Goal: Book appointment/travel/reservation

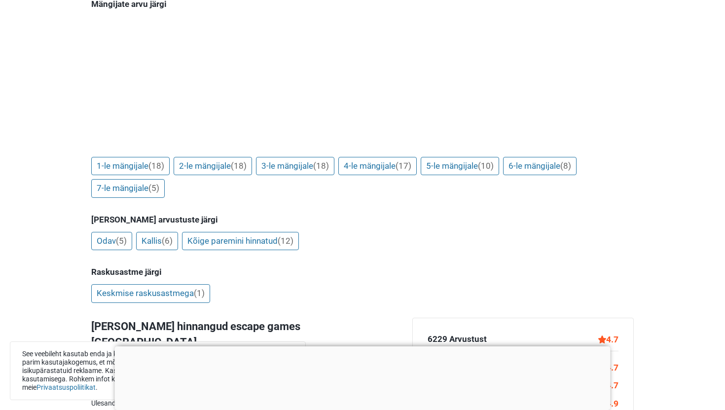
scroll to position [1054, 0]
click at [144, 178] on link "7-le mängijale (5)" at bounding box center [127, 187] width 73 height 19
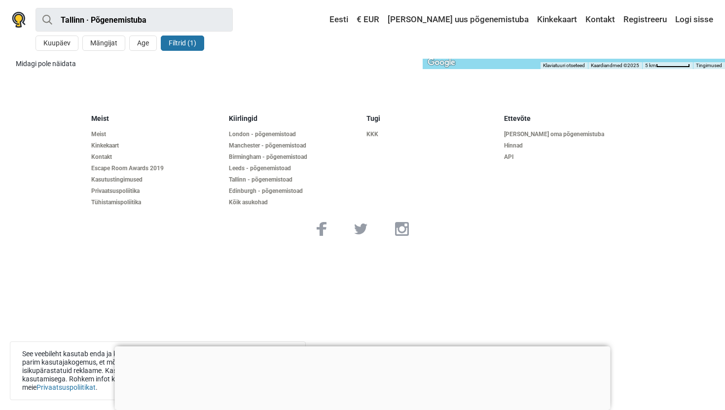
click at [181, 40] on button "Filtrid (1)" at bounding box center [182, 43] width 43 height 15
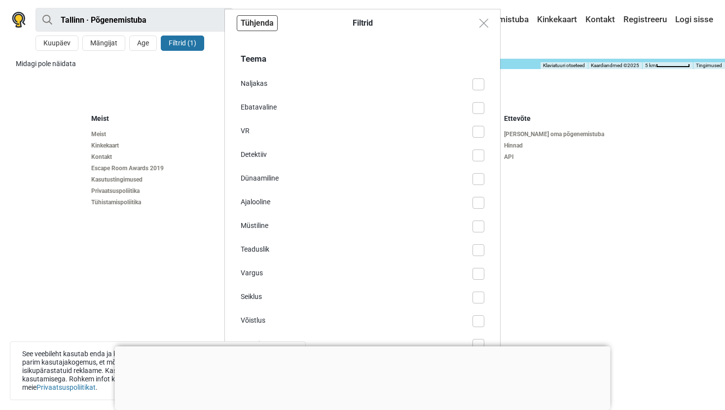
click at [254, 27] on button "Tühjenda" at bounding box center [257, 23] width 41 height 16
click at [269, 28] on button "Tühjenda" at bounding box center [257, 23] width 41 height 16
click at [477, 27] on button "Close modal" at bounding box center [483, 23] width 19 height 19
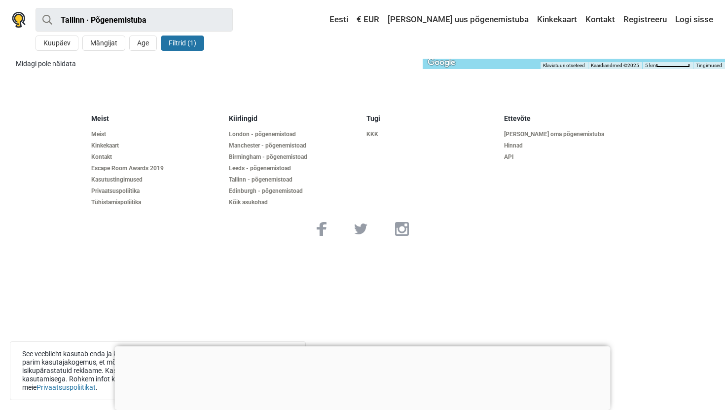
click at [363, 346] on div at bounding box center [363, 346] width 496 height 0
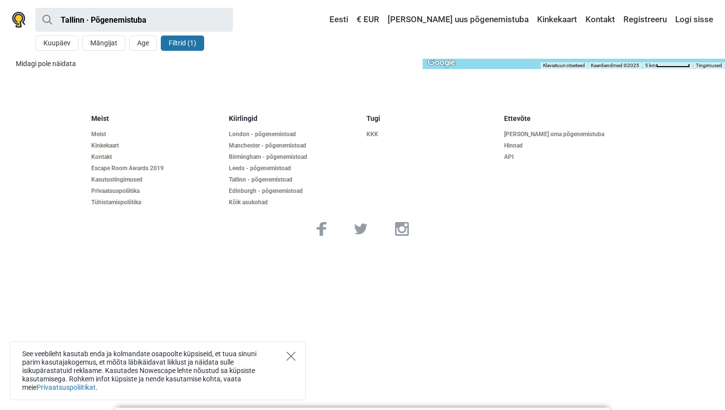
click at [295, 357] on icon "Close" at bounding box center [290, 356] width 9 height 9
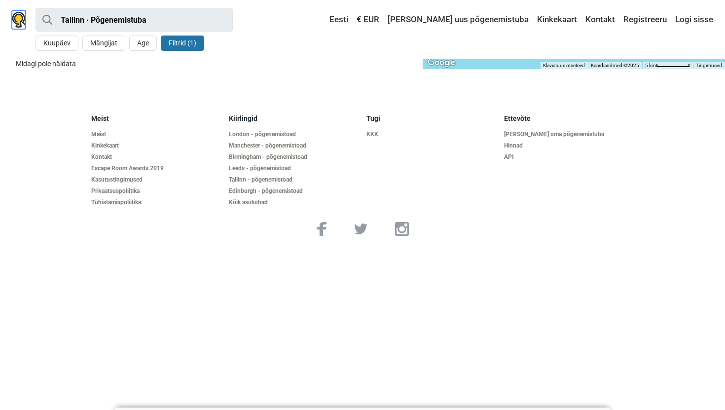
click at [24, 18] on img at bounding box center [19, 20] width 14 height 16
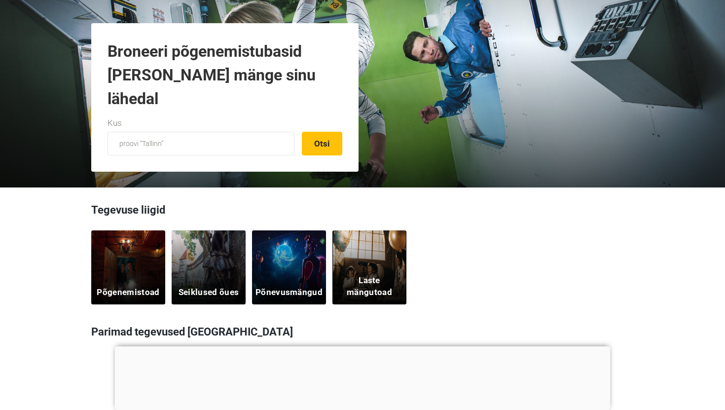
scroll to position [112, 0]
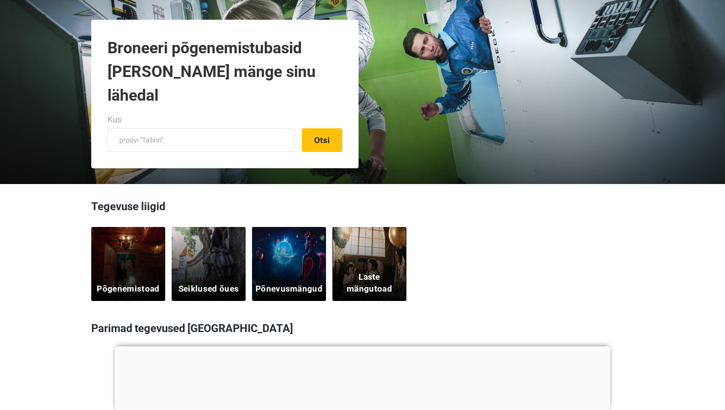
click at [149, 287] on h5 "Põgenemistoad" at bounding box center [128, 289] width 63 height 12
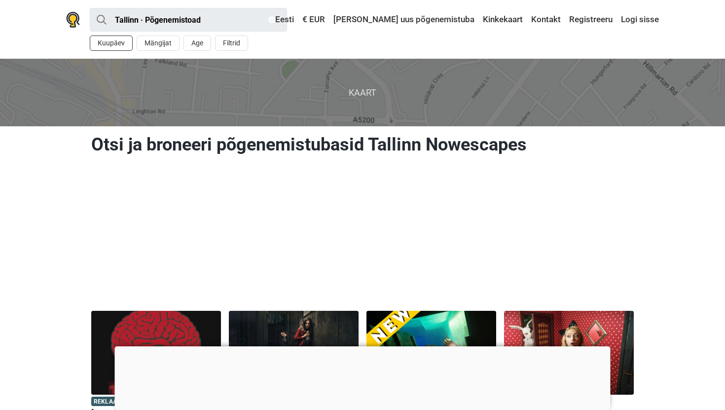
click at [119, 38] on button "Kuupäev" at bounding box center [111, 43] width 43 height 15
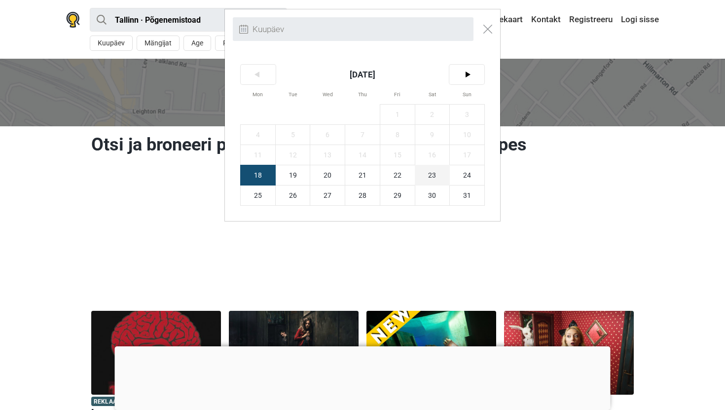
click at [434, 172] on span "23" at bounding box center [432, 175] width 35 height 20
type input "[DATE] (L)"
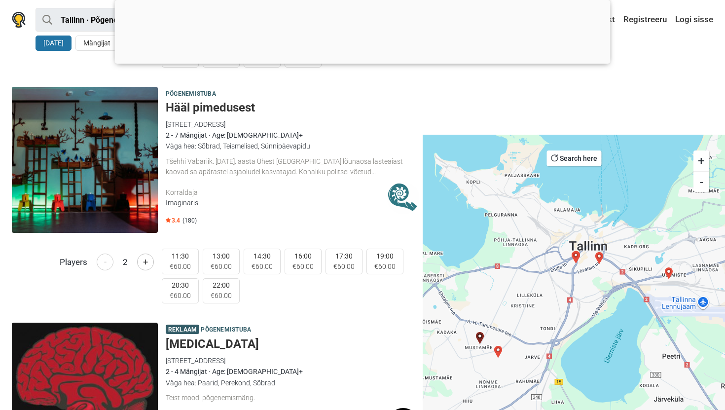
scroll to position [2583, 0]
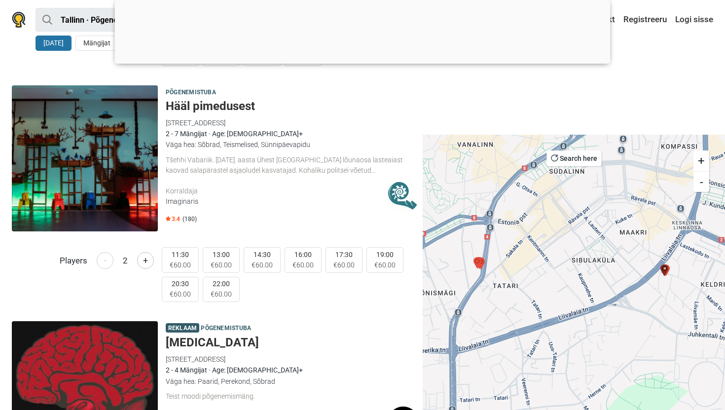
drag, startPoint x: 563, startPoint y: 276, endPoint x: 607, endPoint y: 292, distance: 47.6
click at [607, 292] on div at bounding box center [574, 310] width 302 height 351
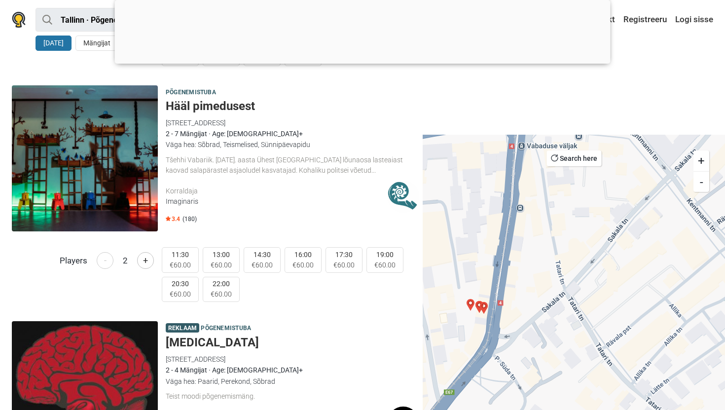
drag, startPoint x: 489, startPoint y: 343, endPoint x: 496, endPoint y: 333, distance: 12.4
click at [496, 333] on div at bounding box center [574, 310] width 302 height 351
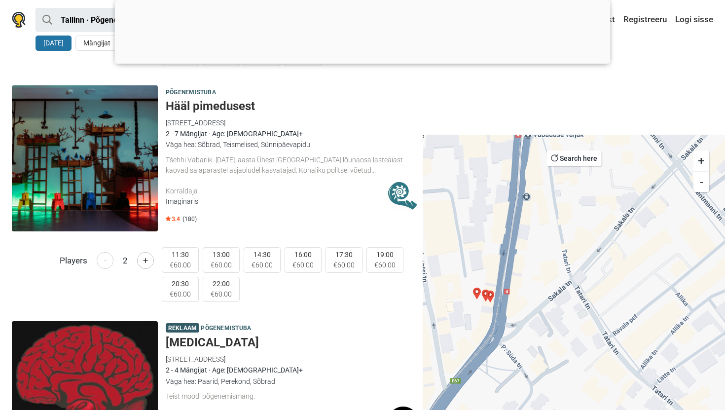
click at [486, 297] on img "Baker Street 221 B" at bounding box center [490, 296] width 12 height 12
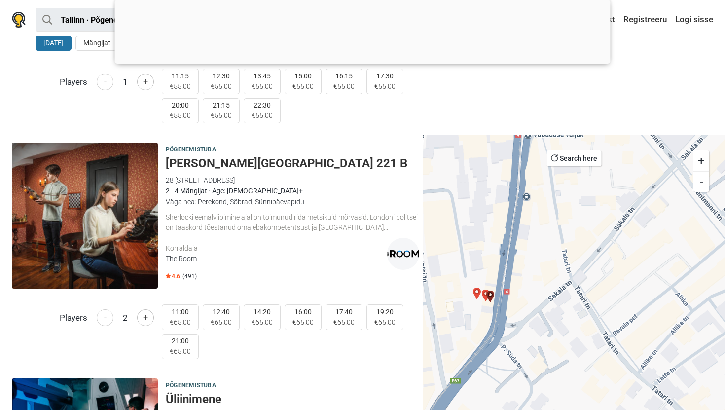
scroll to position [1816, 0]
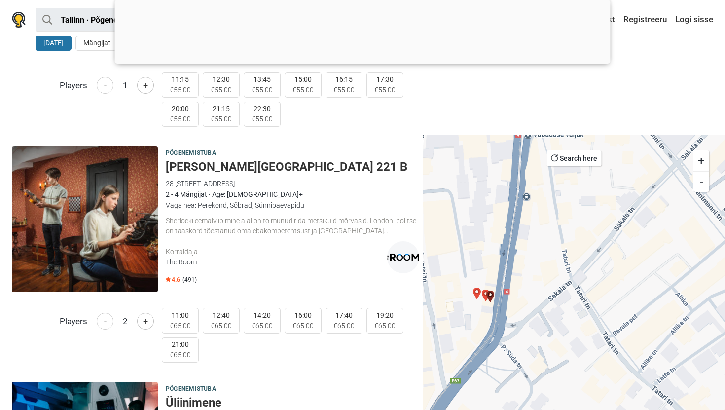
click at [483, 296] on img "Psühhiaatriahaigla" at bounding box center [486, 295] width 12 height 12
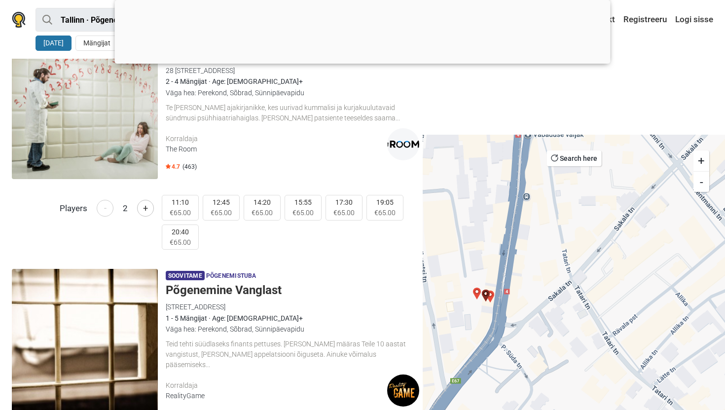
scroll to position [1344, 0]
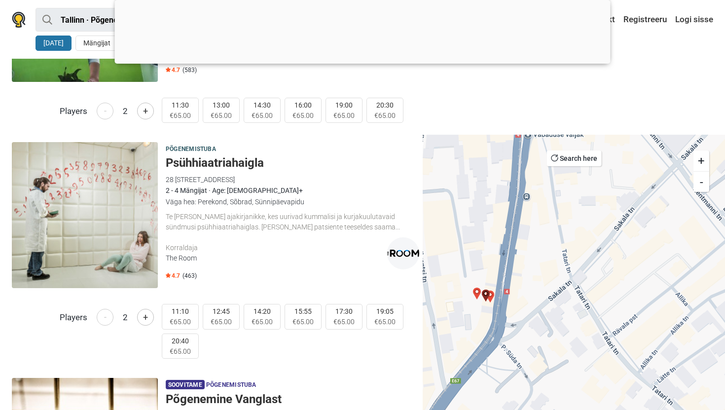
click at [476, 297] on img "Lastekodu saladus" at bounding box center [477, 293] width 12 height 12
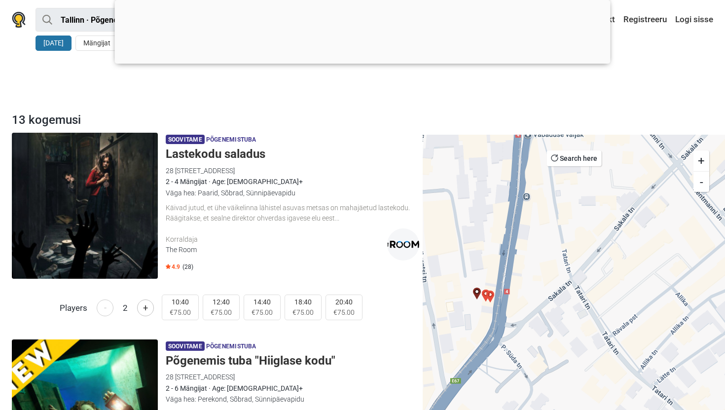
scroll to position [18, 0]
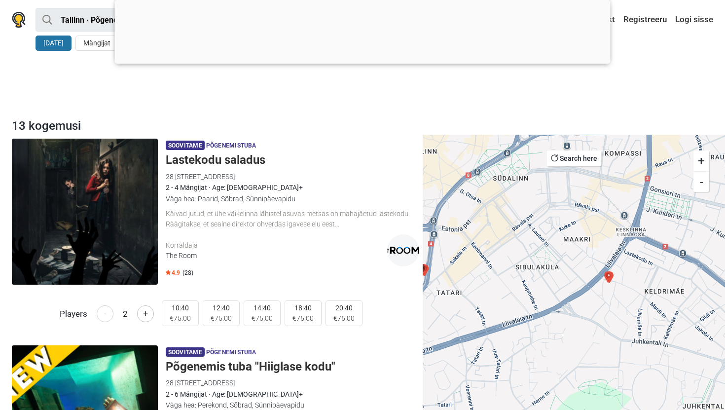
drag, startPoint x: 592, startPoint y: 270, endPoint x: 476, endPoint y: 263, distance: 116.1
click at [476, 263] on div at bounding box center [574, 310] width 302 height 351
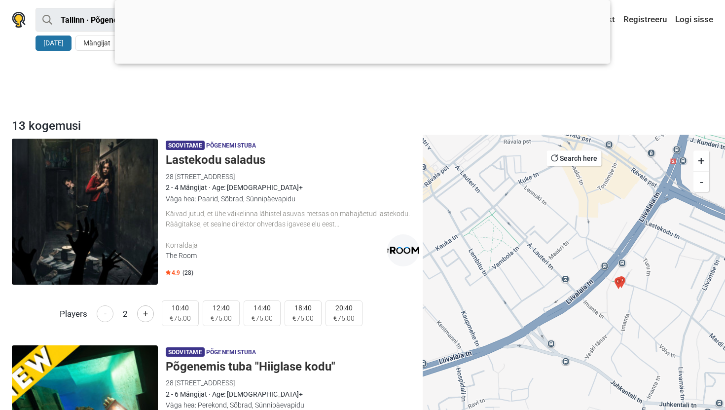
click at [612, 283] on img "Hääl pimedusest" at bounding box center [618, 283] width 12 height 12
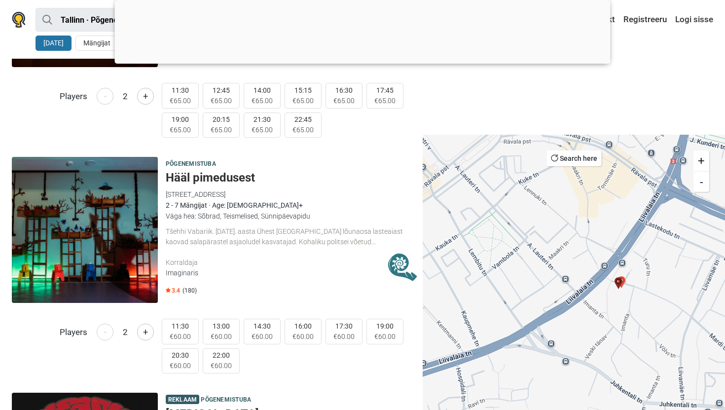
scroll to position [2523, 0]
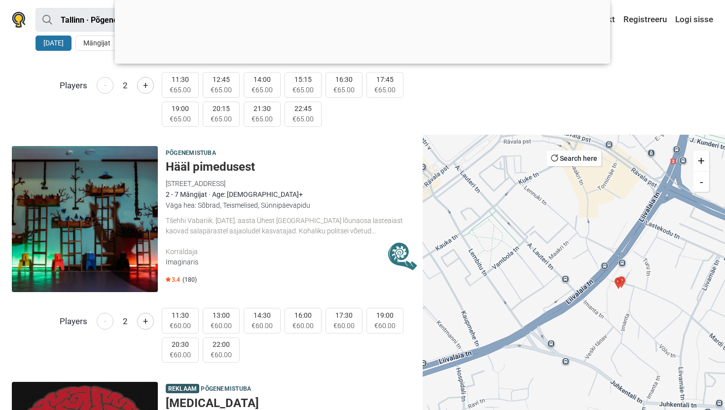
click at [83, 111] on div "Players - 2 +" at bounding box center [83, 105] width 150 height 66
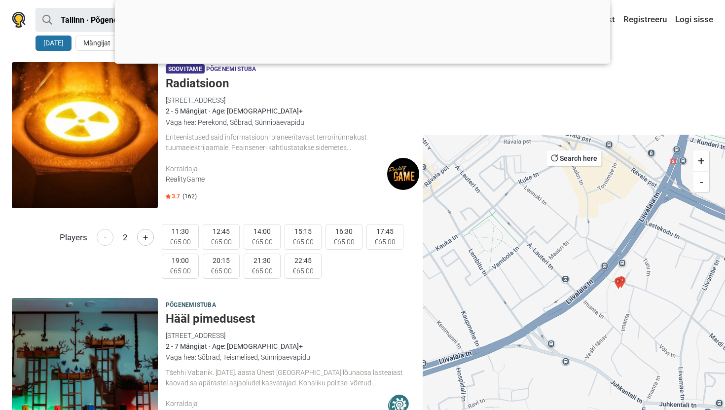
scroll to position [2206, 0]
